Goal: Find specific page/section: Find specific page/section

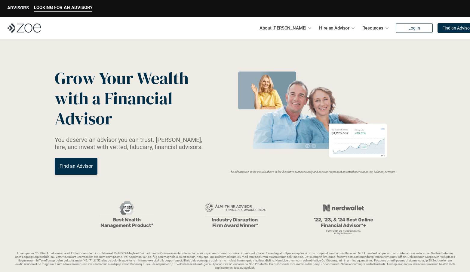
click at [15, 7] on p "ADVISORS" at bounding box center [18, 7] width 22 height 5
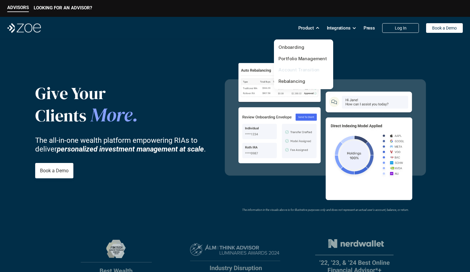
click at [305, 69] on link "Account Transition" at bounding box center [298, 70] width 41 height 6
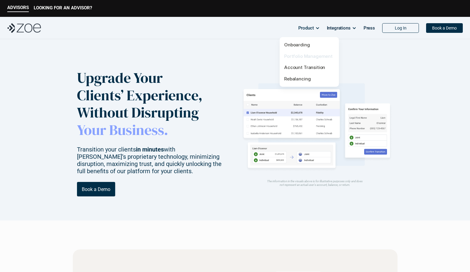
click at [309, 54] on link "Portfolio Management" at bounding box center [308, 56] width 48 height 6
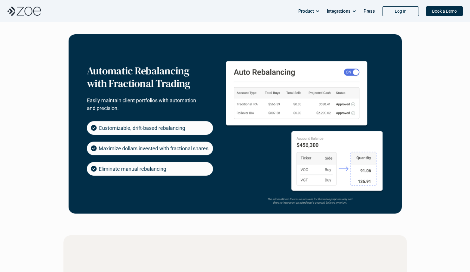
scroll to position [298, 0]
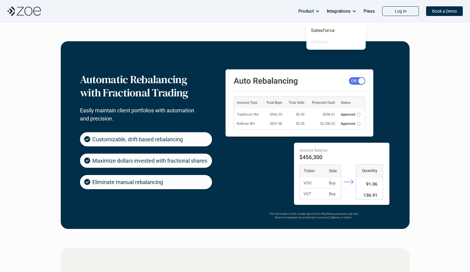
click at [326, 39] on link "eMoney" at bounding box center [319, 42] width 17 height 6
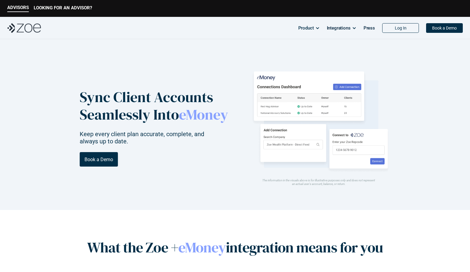
scroll to position [163, 0]
